Goal: Communication & Community: Answer question/provide support

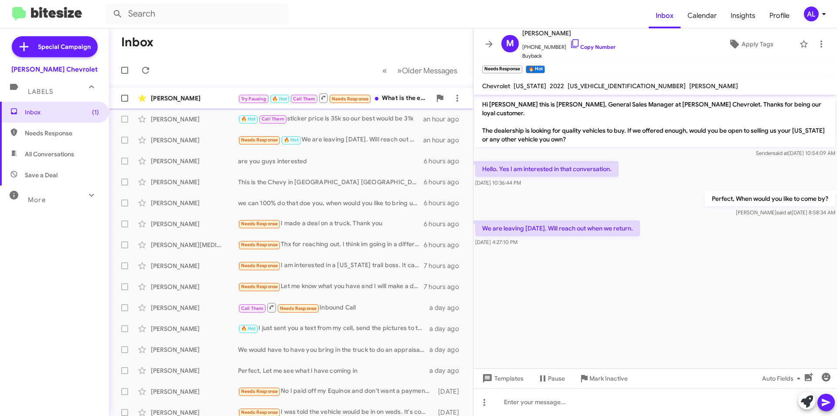
click at [397, 95] on div "Try Pausing 🔥 Hot Call Them Needs Response What is the earliest I can come tomo…" at bounding box center [334, 97] width 193 height 11
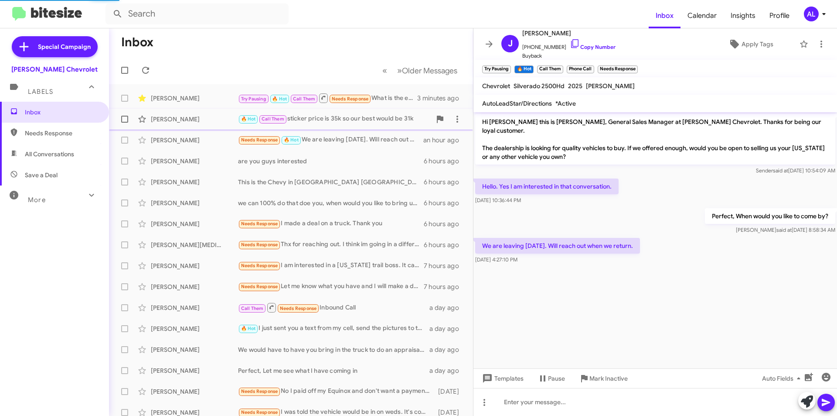
scroll to position [398, 0]
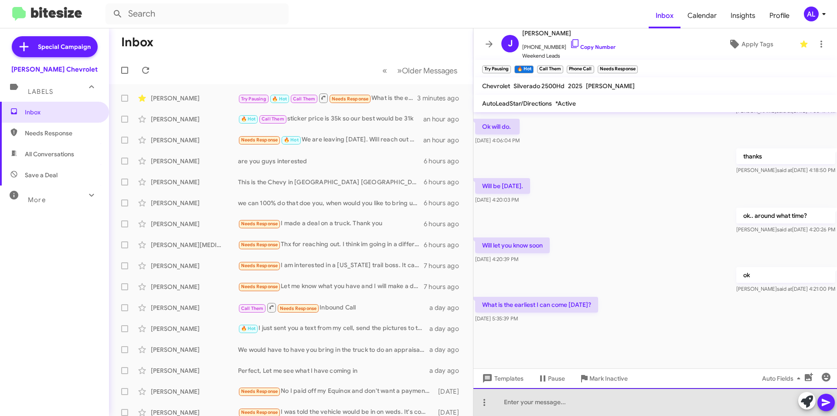
click at [621, 410] on div at bounding box center [656, 402] width 364 height 28
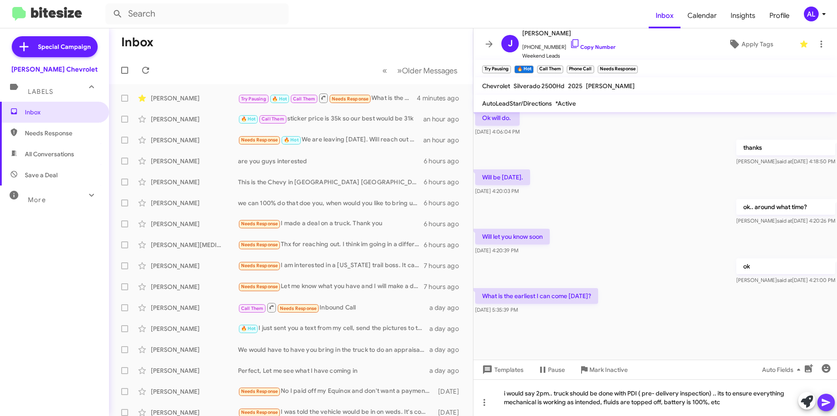
click at [827, 402] on icon at bounding box center [826, 402] width 8 height 7
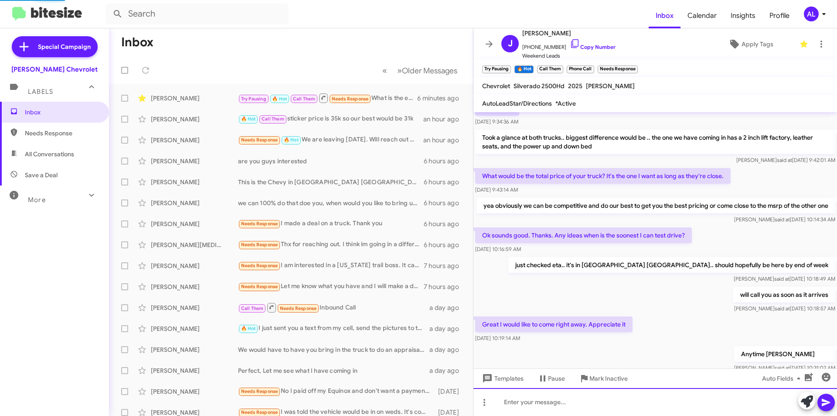
scroll to position [407, 0]
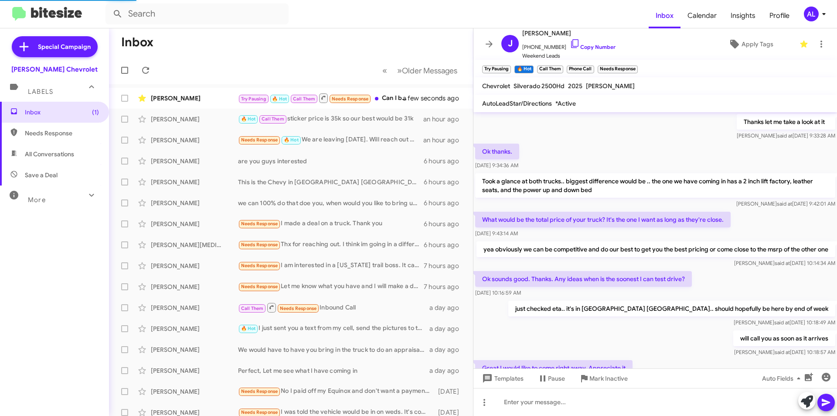
scroll to position [389, 0]
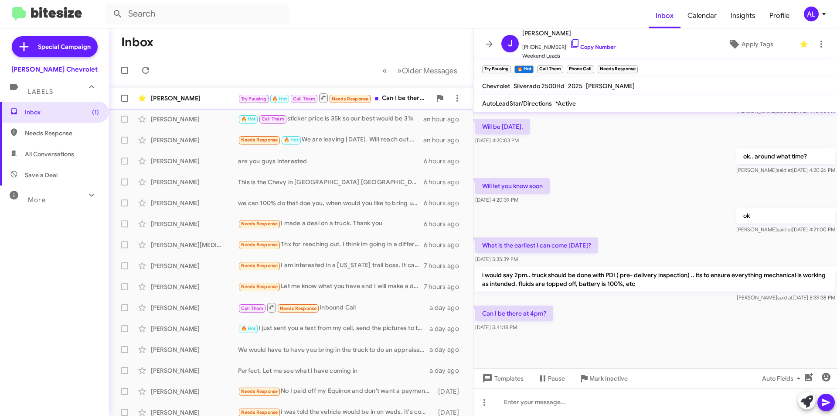
click at [404, 94] on div "Try Pausing 🔥 Hot Call Them Needs Response Can I be there at 4pm?" at bounding box center [334, 97] width 193 height 11
click at [600, 407] on div at bounding box center [656, 402] width 364 height 28
click at [827, 406] on icon at bounding box center [826, 402] width 10 height 10
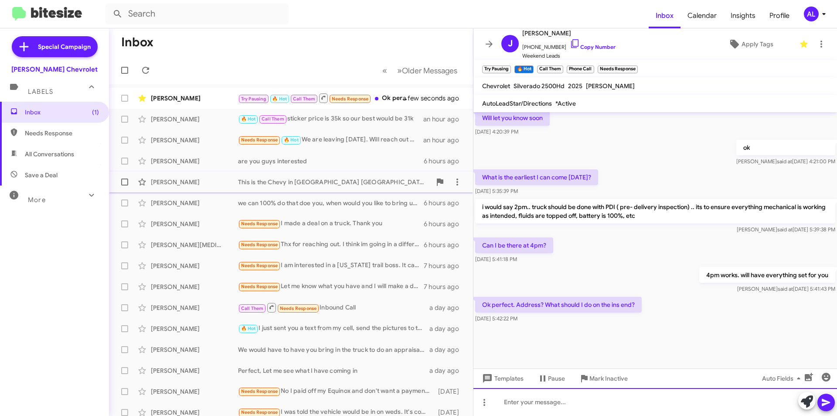
scroll to position [407, 0]
click at [189, 99] on div "[PERSON_NAME]" at bounding box center [194, 98] width 87 height 9
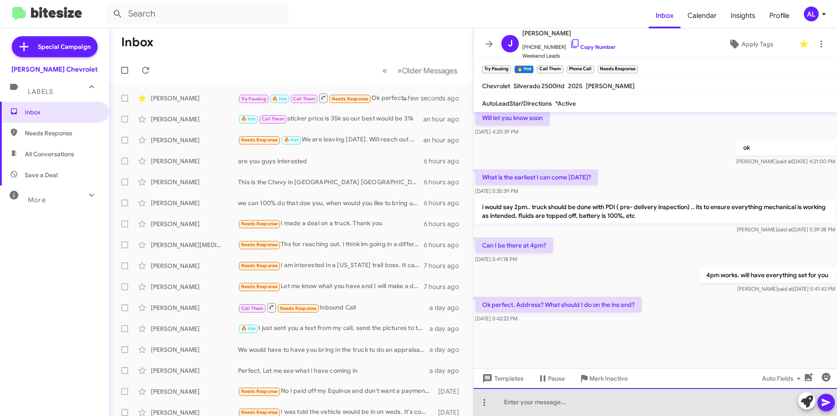
click at [582, 410] on div at bounding box center [656, 402] width 364 height 28
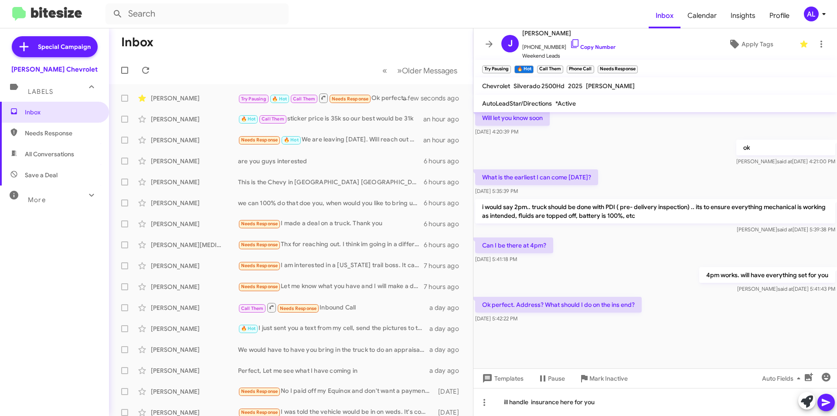
click at [821, 409] on button at bounding box center [826, 401] width 17 height 17
click at [824, 406] on icon at bounding box center [826, 402] width 10 height 10
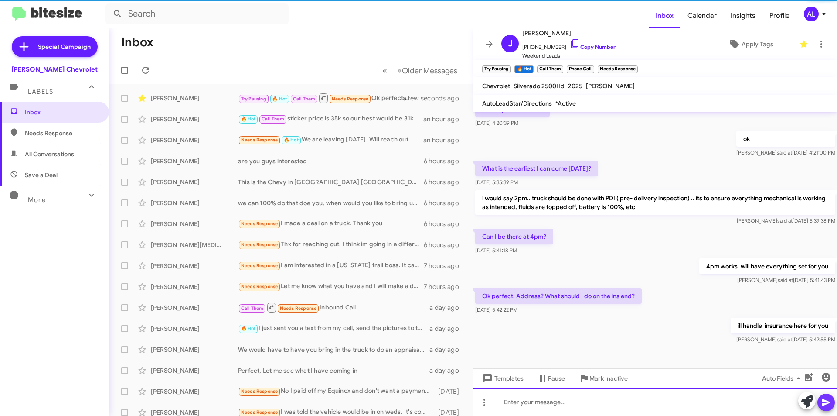
scroll to position [0, 0]
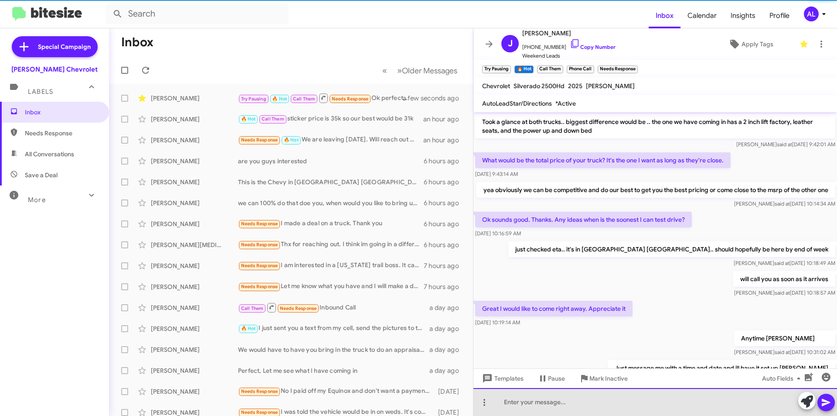
click at [695, 406] on div at bounding box center [656, 402] width 364 height 28
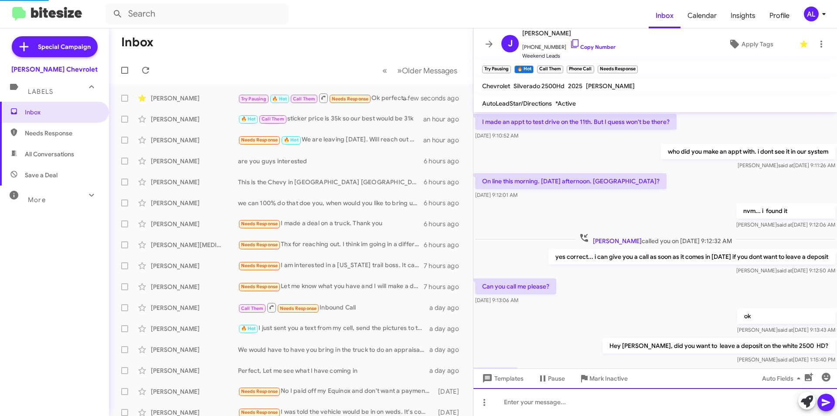
scroll to position [44, 0]
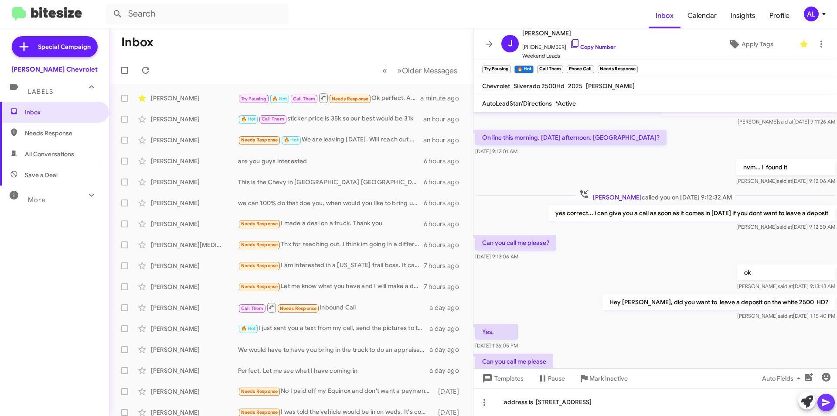
click at [825, 402] on icon at bounding box center [826, 402] width 8 height 7
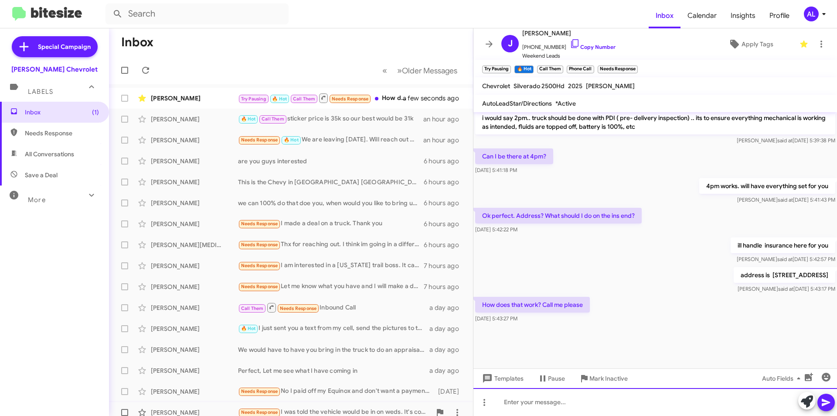
scroll to position [389, 0]
click at [401, 98] on div "Try Pausing 🔥 Hot Call Them Needs Response How does that work? Call me please" at bounding box center [334, 97] width 193 height 11
